Goal: Information Seeking & Learning: Find contact information

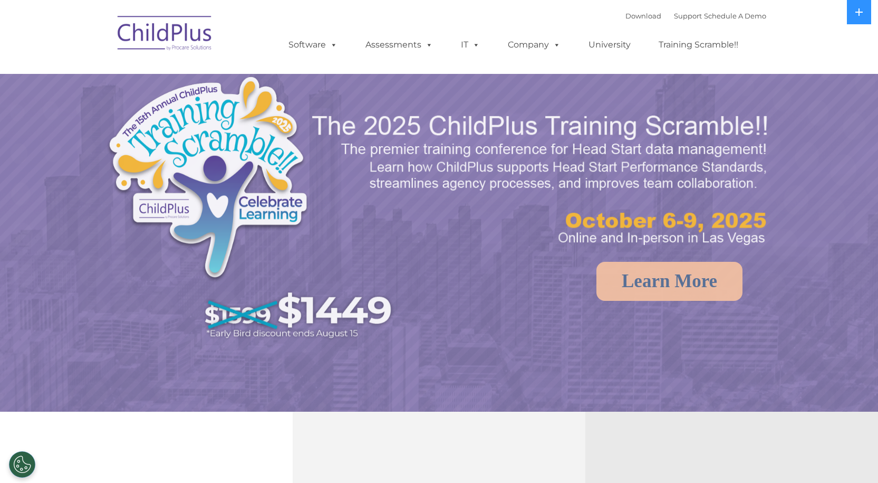
select select "MEDIUM"
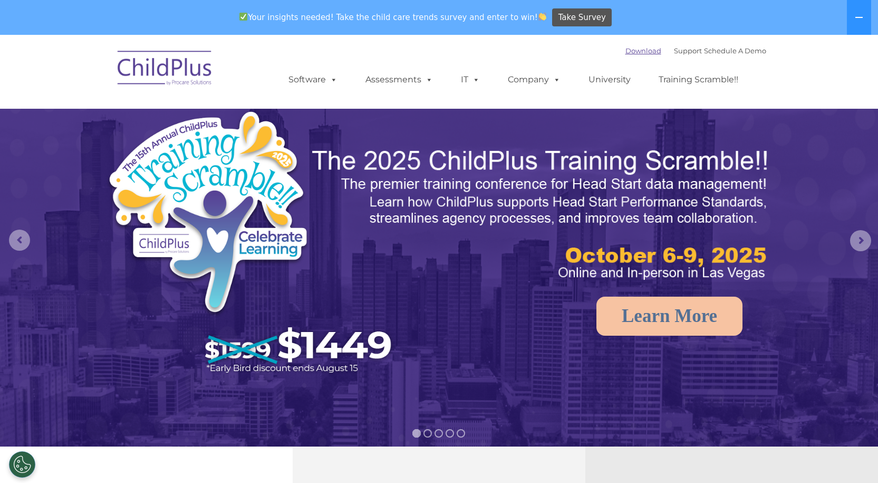
click at [633, 50] on link "Download" at bounding box center [644, 50] width 36 height 8
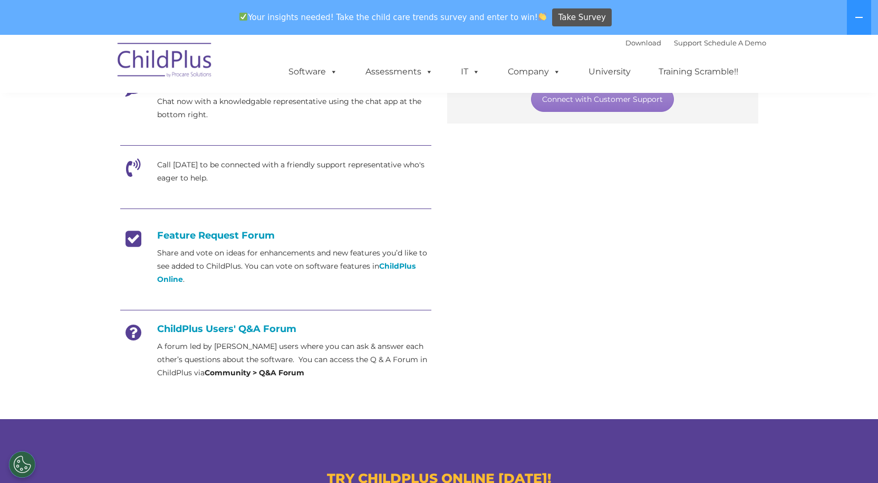
scroll to position [317, 0]
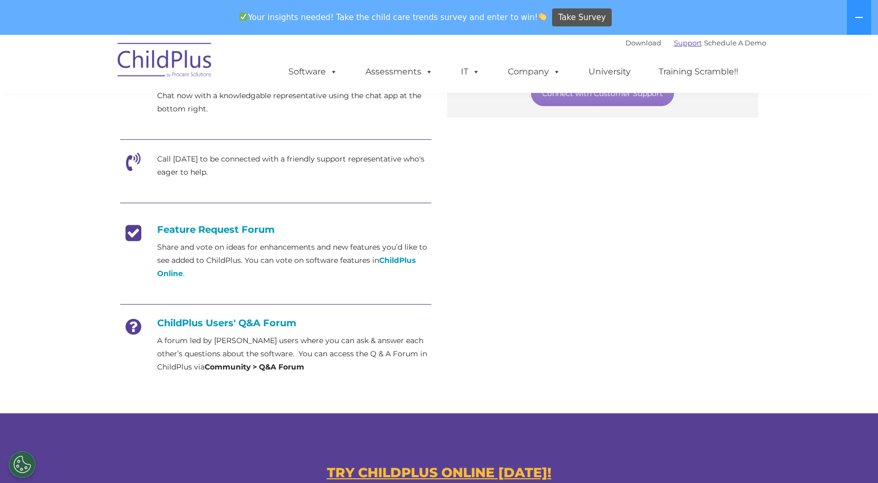
click at [677, 45] on link "Support" at bounding box center [688, 43] width 28 height 8
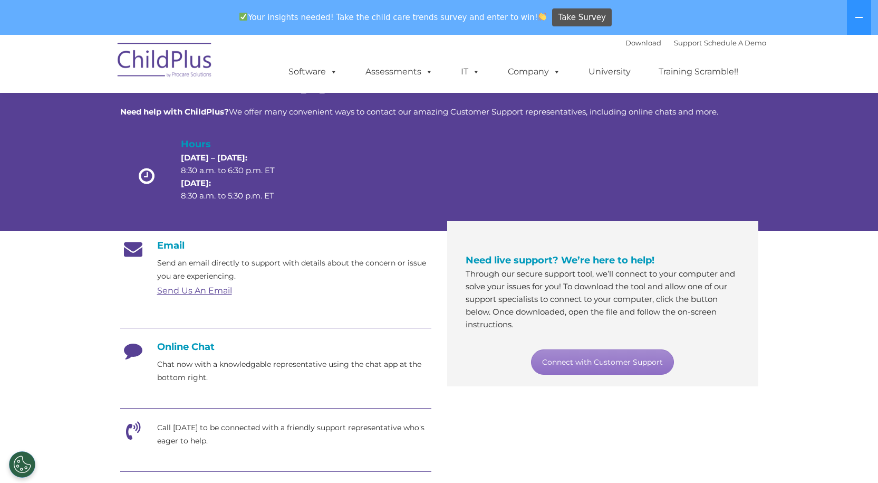
scroll to position [53, 0]
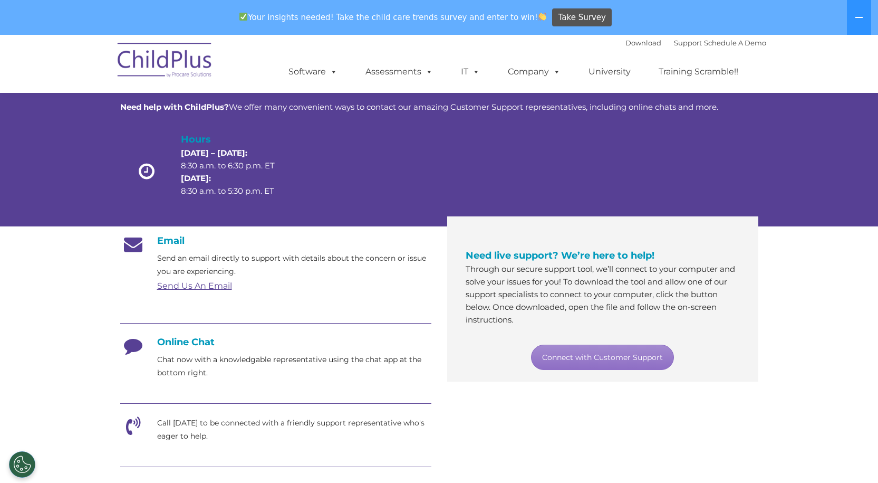
click at [188, 285] on link "Send Us An Email" at bounding box center [194, 286] width 75 height 10
click at [206, 286] on link "Send Us An Email" at bounding box center [194, 286] width 75 height 10
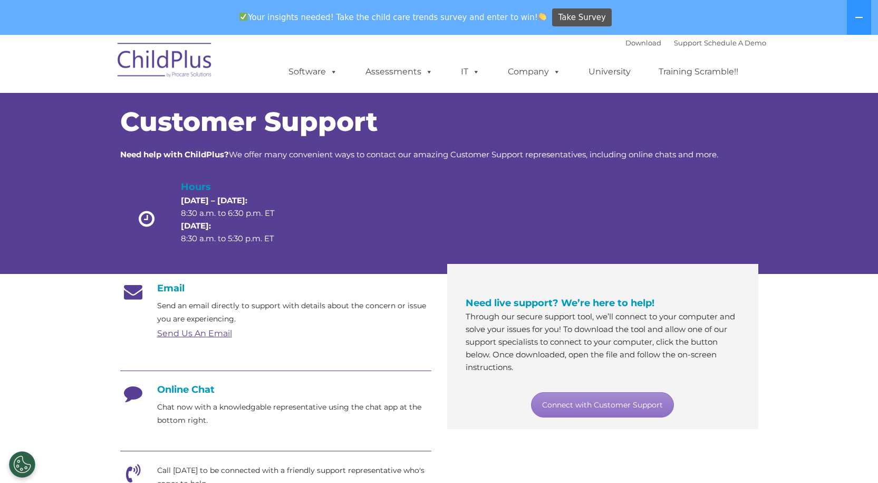
scroll to position [0, 0]
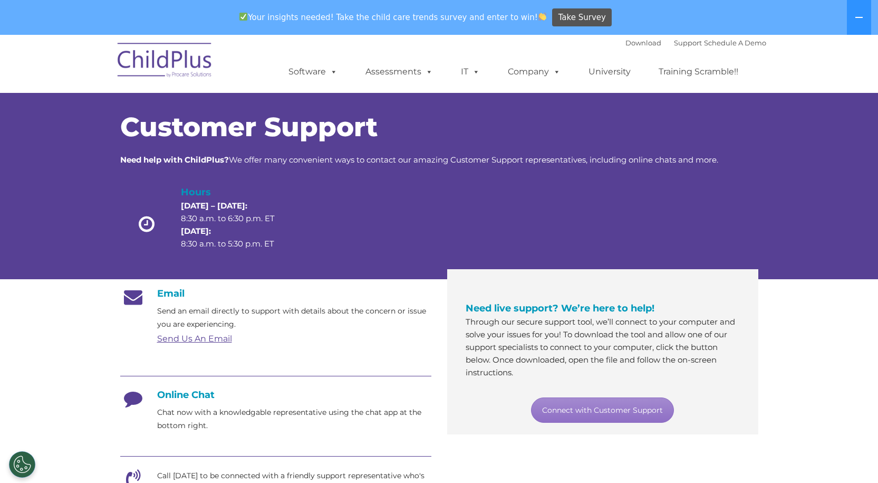
click at [188, 340] on link "Send Us An Email" at bounding box center [194, 338] width 75 height 10
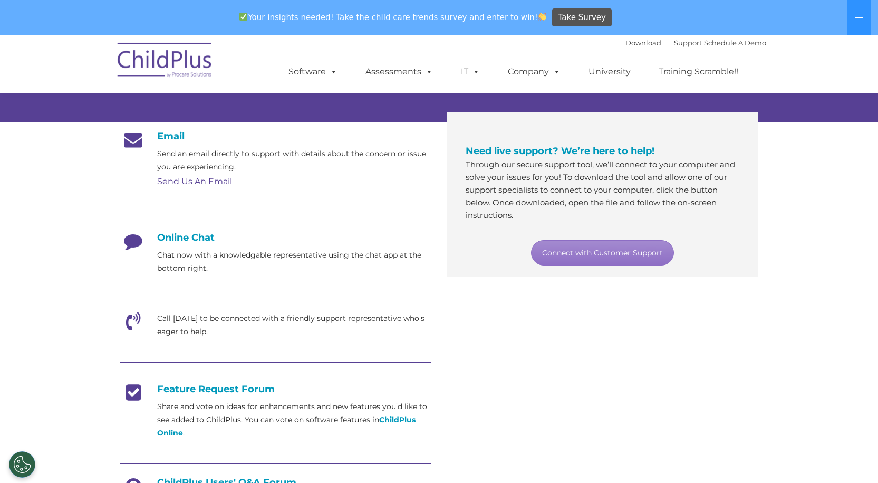
scroll to position [158, 0]
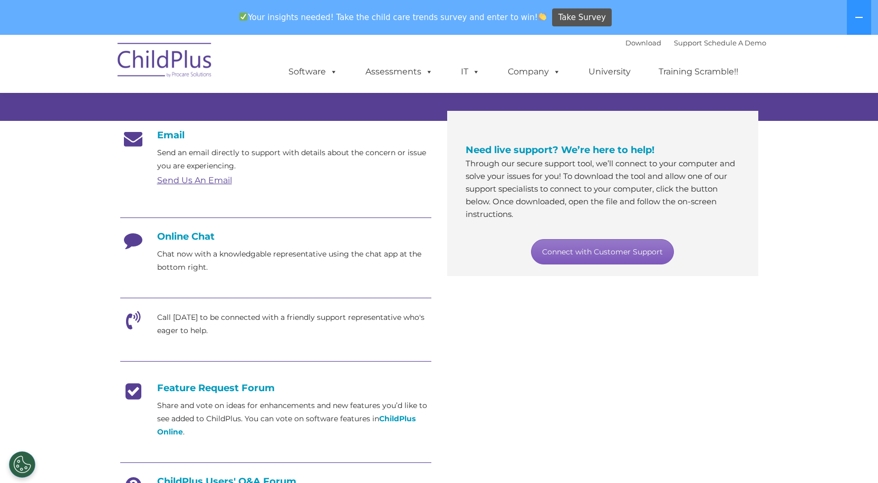
click at [590, 248] on link "Connect with Customer Support" at bounding box center [602, 251] width 143 height 25
click at [200, 321] on p "Call today to be connected with a friendly support representative who's eager t…" at bounding box center [294, 324] width 274 height 26
click at [135, 318] on icon at bounding box center [133, 324] width 26 height 26
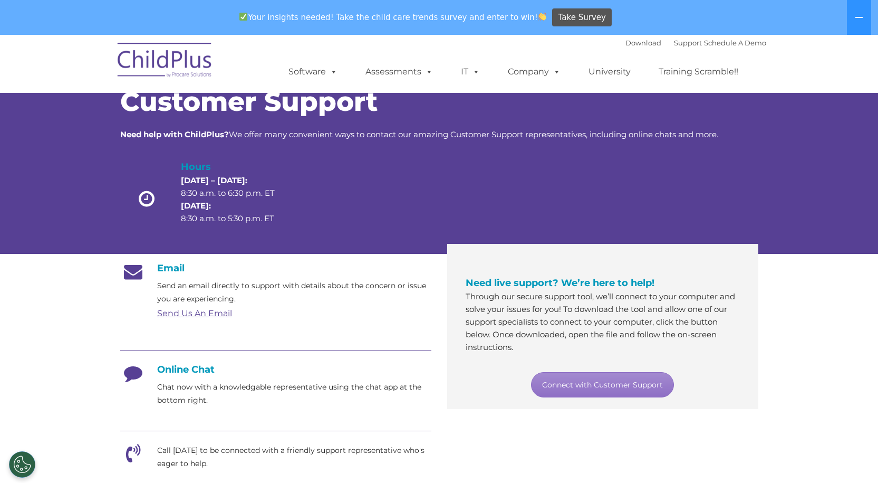
scroll to position [0, 0]
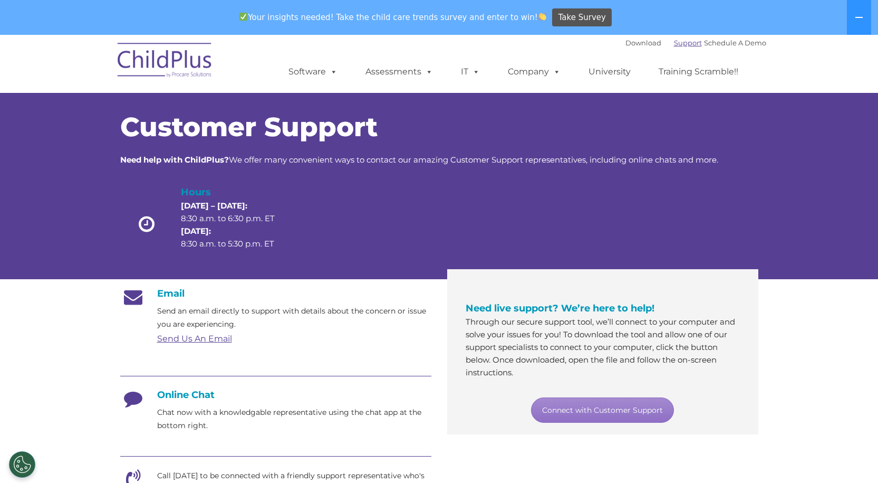
click at [679, 40] on link "Support" at bounding box center [688, 43] width 28 height 8
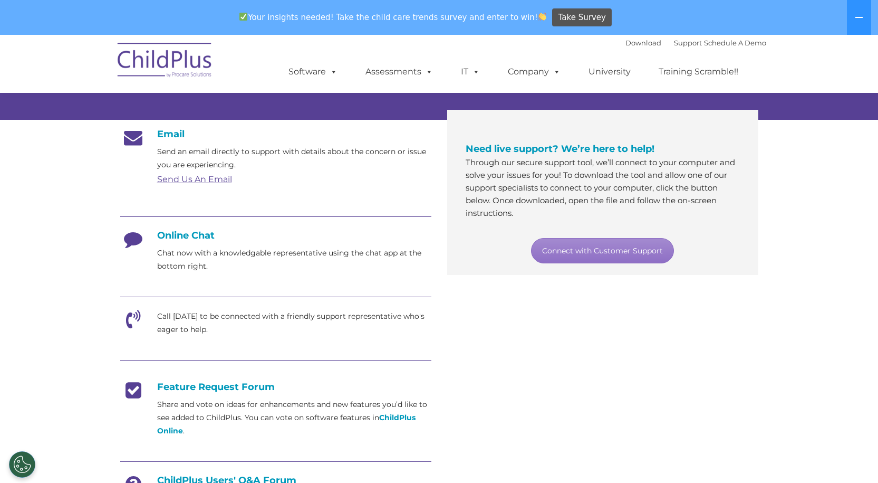
scroll to position [158, 0]
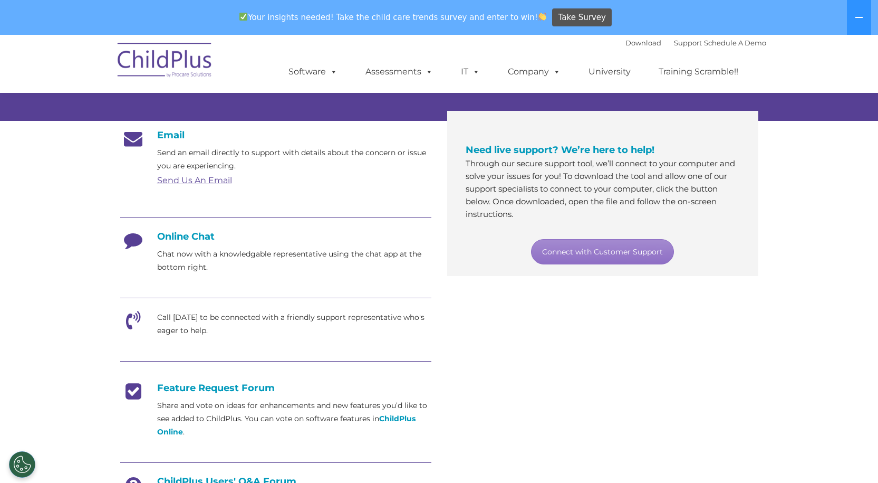
click at [190, 181] on link "Send Us An Email" at bounding box center [194, 180] width 75 height 10
click at [674, 44] on link "Support" at bounding box center [688, 43] width 28 height 8
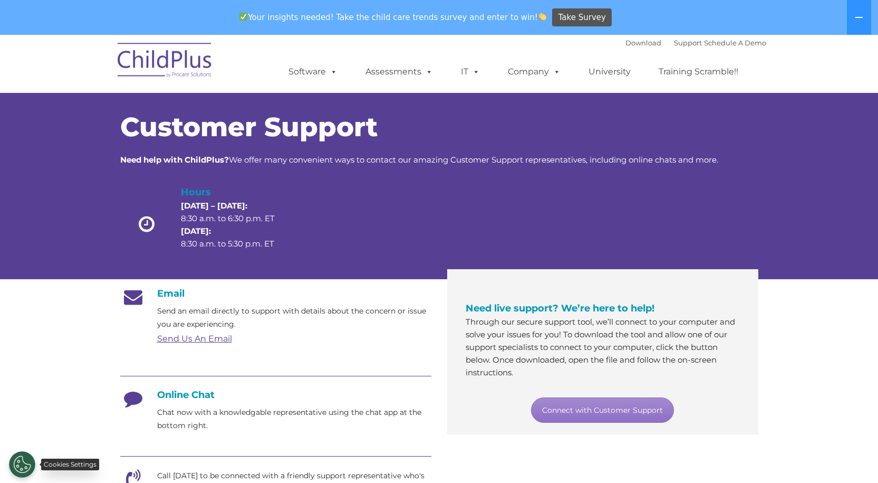
click at [27, 465] on button "Cookies Settings" at bounding box center [22, 464] width 26 height 26
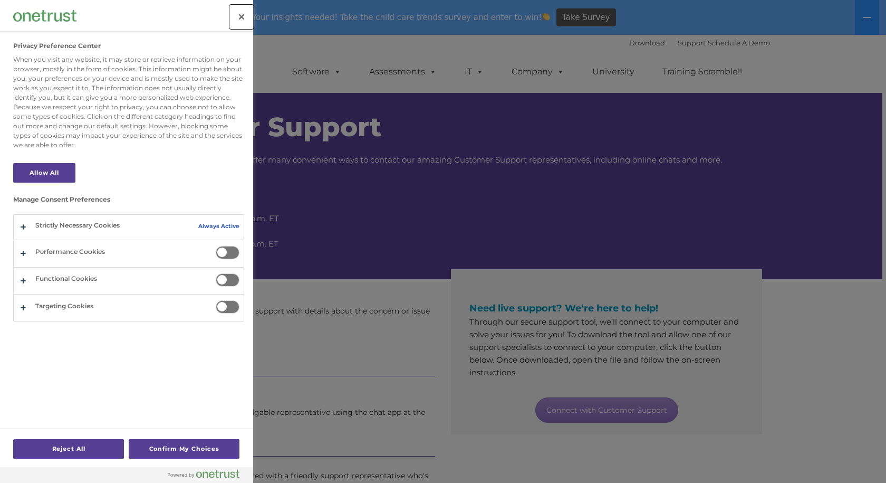
click at [243, 14] on button "Close" at bounding box center [241, 16] width 23 height 23
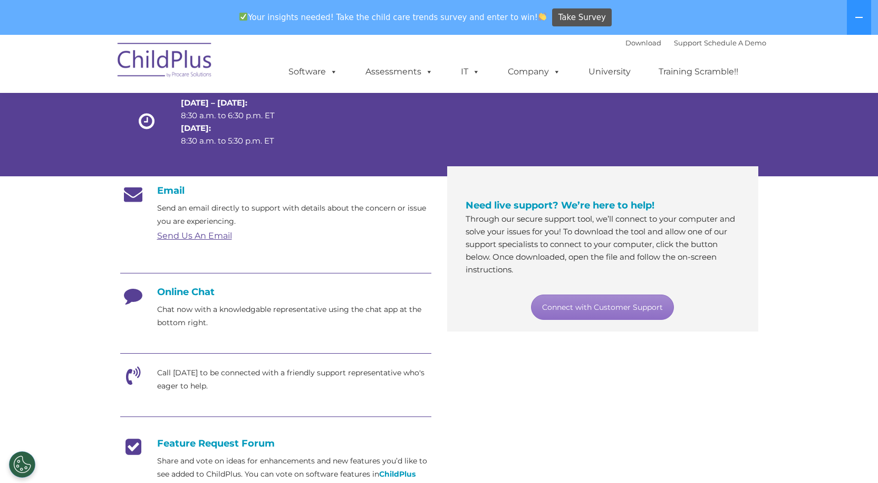
scroll to position [106, 0]
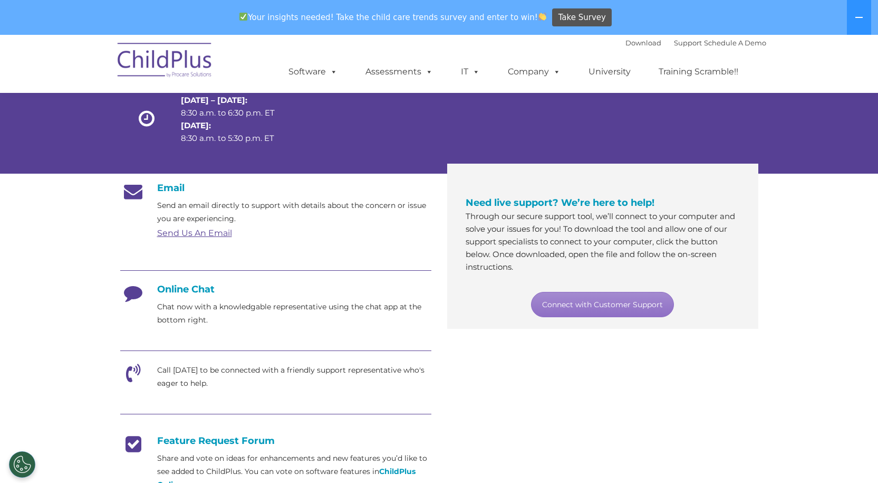
click at [200, 312] on p "Chat now with a knowledgable representative using the chat app at the bottom ri…" at bounding box center [294, 313] width 274 height 26
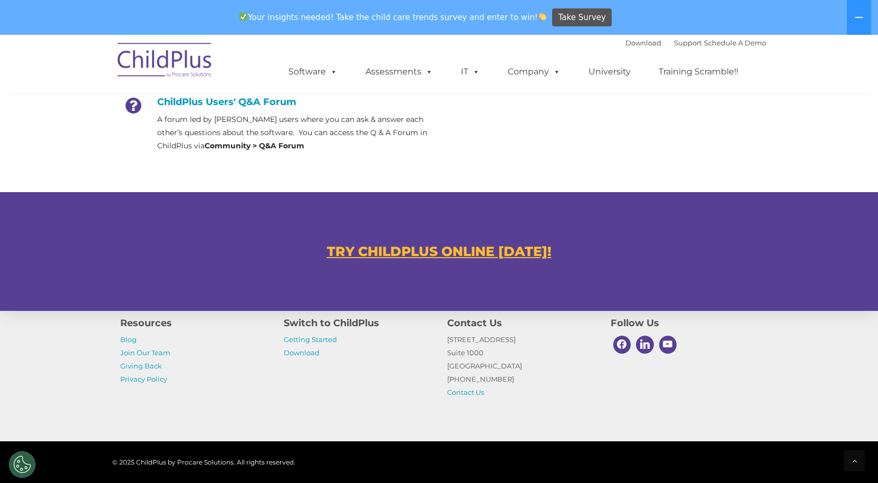
scroll to position [591, 0]
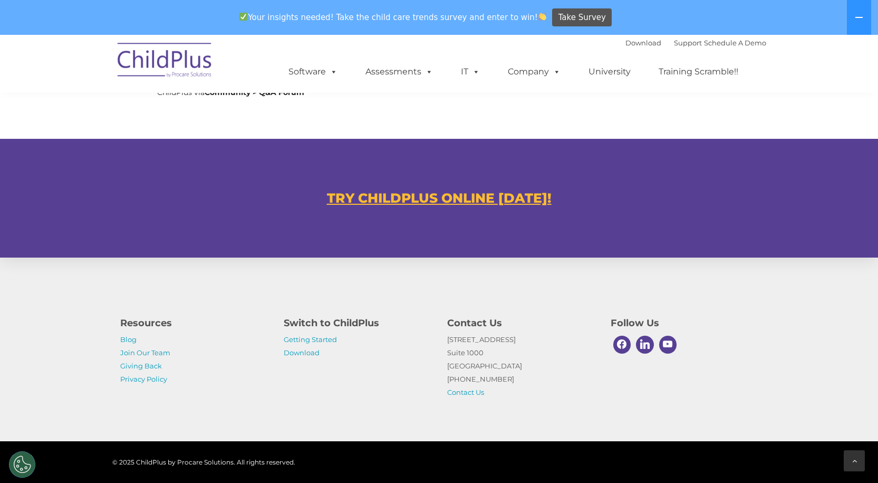
click at [859, 458] on div at bounding box center [854, 460] width 21 height 21
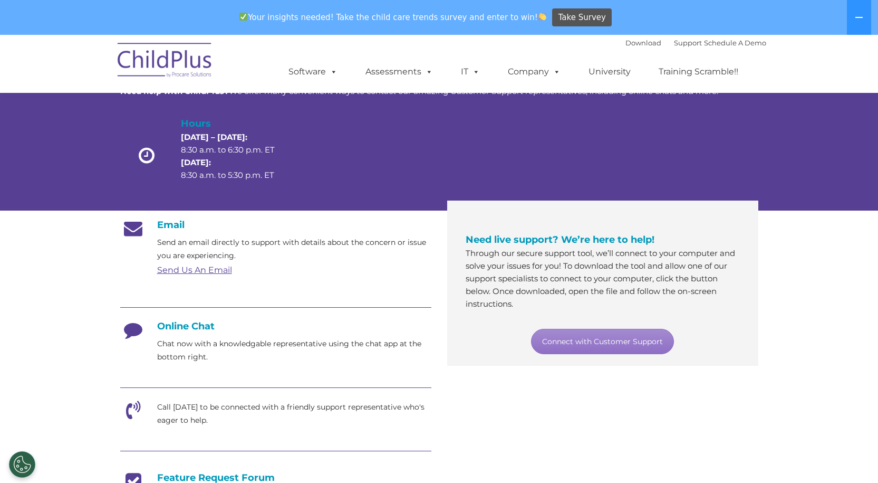
scroll to position [0, 0]
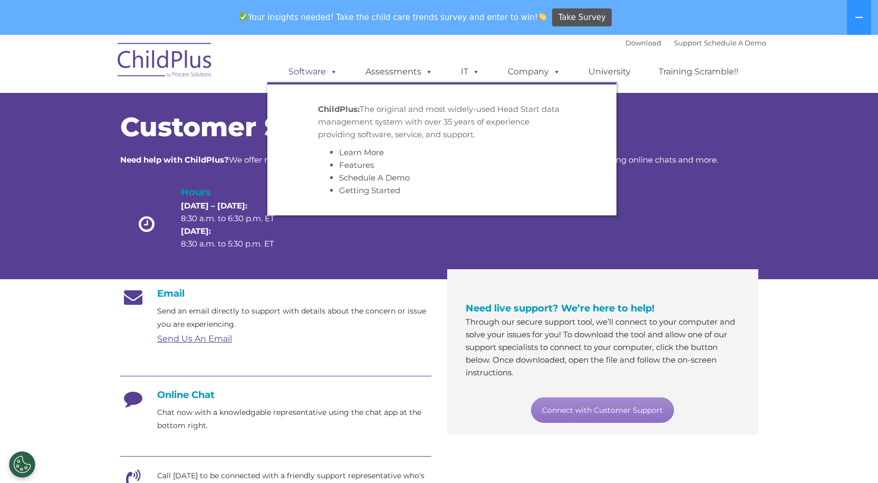
click at [313, 74] on link "Software" at bounding box center [313, 71] width 70 height 21
click at [389, 68] on link "Assessments" at bounding box center [399, 71] width 89 height 21
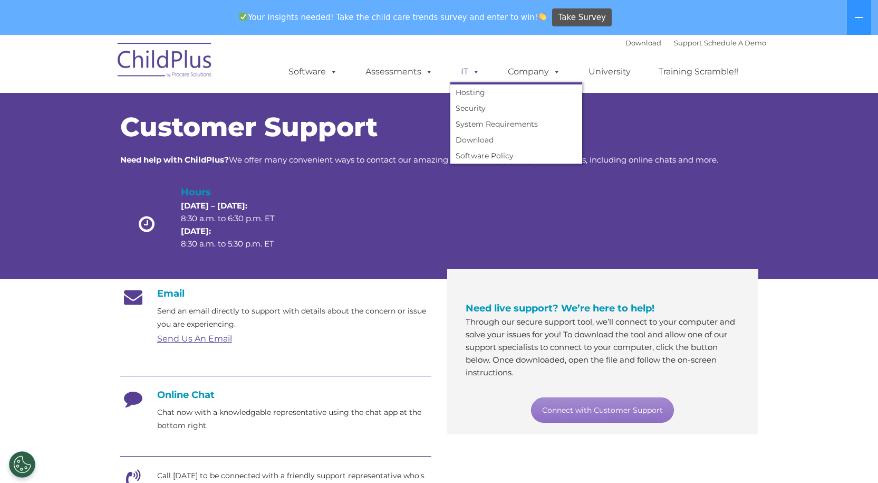
click at [469, 74] on span at bounding box center [475, 71] width 12 height 10
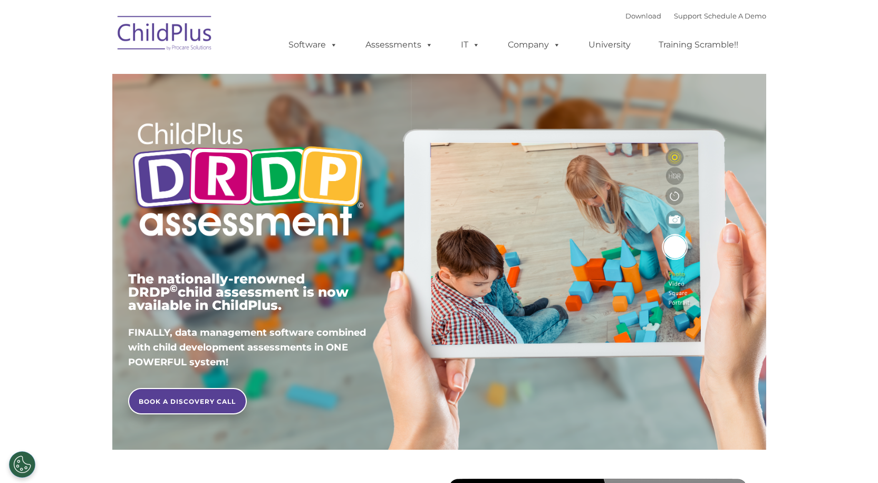
type input ""
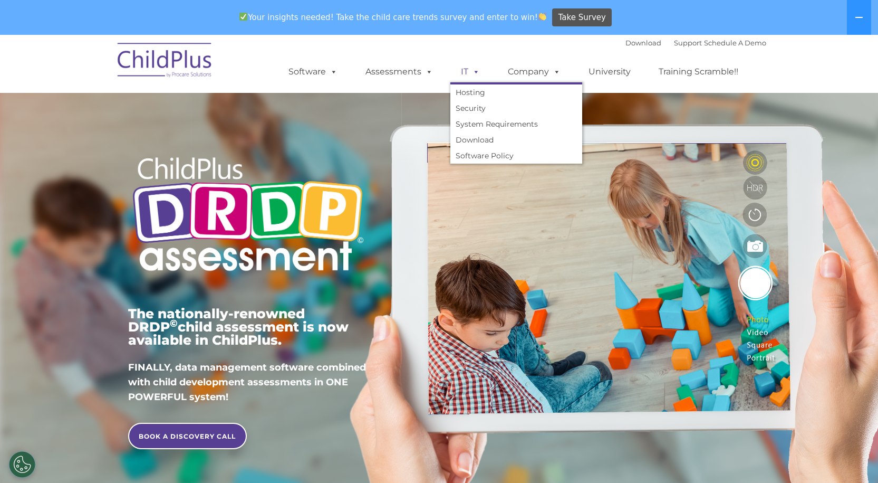
click at [474, 73] on span at bounding box center [475, 71] width 12 height 10
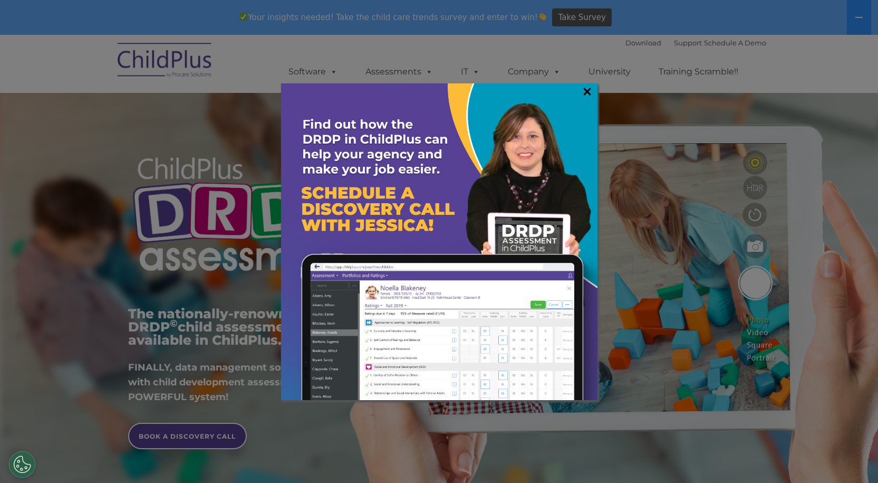
click at [586, 91] on link "×" at bounding box center [587, 91] width 12 height 11
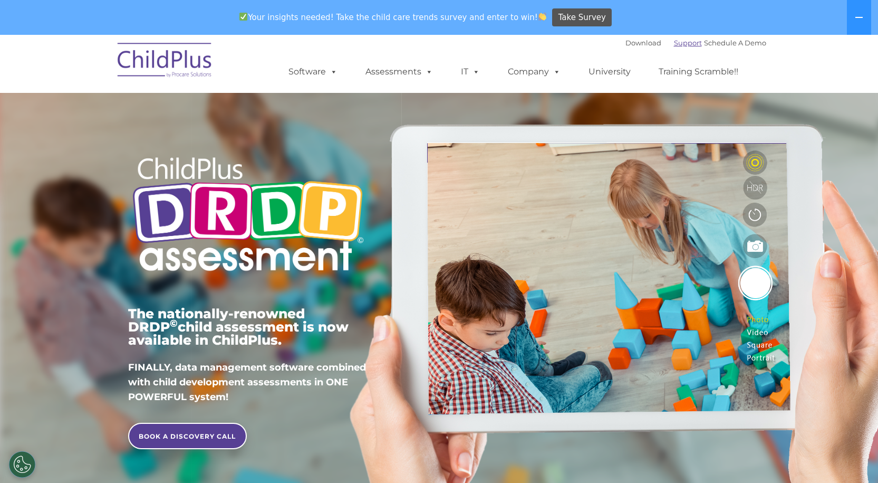
click at [674, 41] on link "Support" at bounding box center [688, 43] width 28 height 8
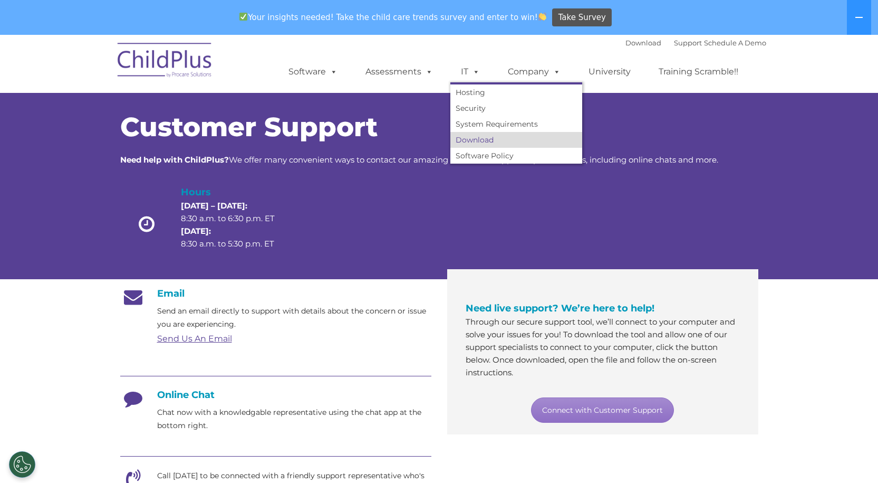
click at [485, 138] on link "Download" at bounding box center [517, 140] width 132 height 16
